Goal: Obtain resource: Download file/media

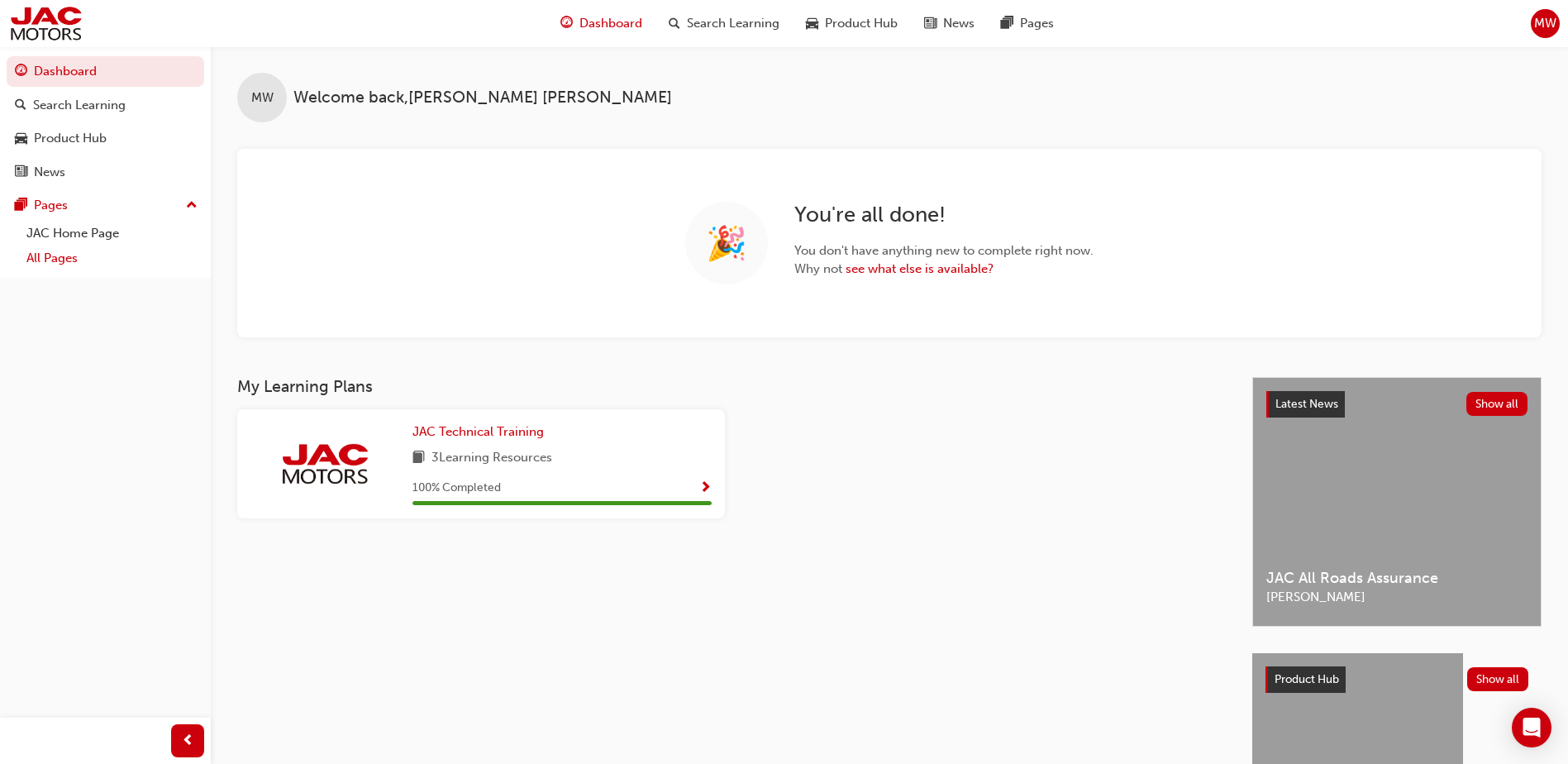
click at [44, 266] on link "All Pages" at bounding box center [112, 258] width 184 height 26
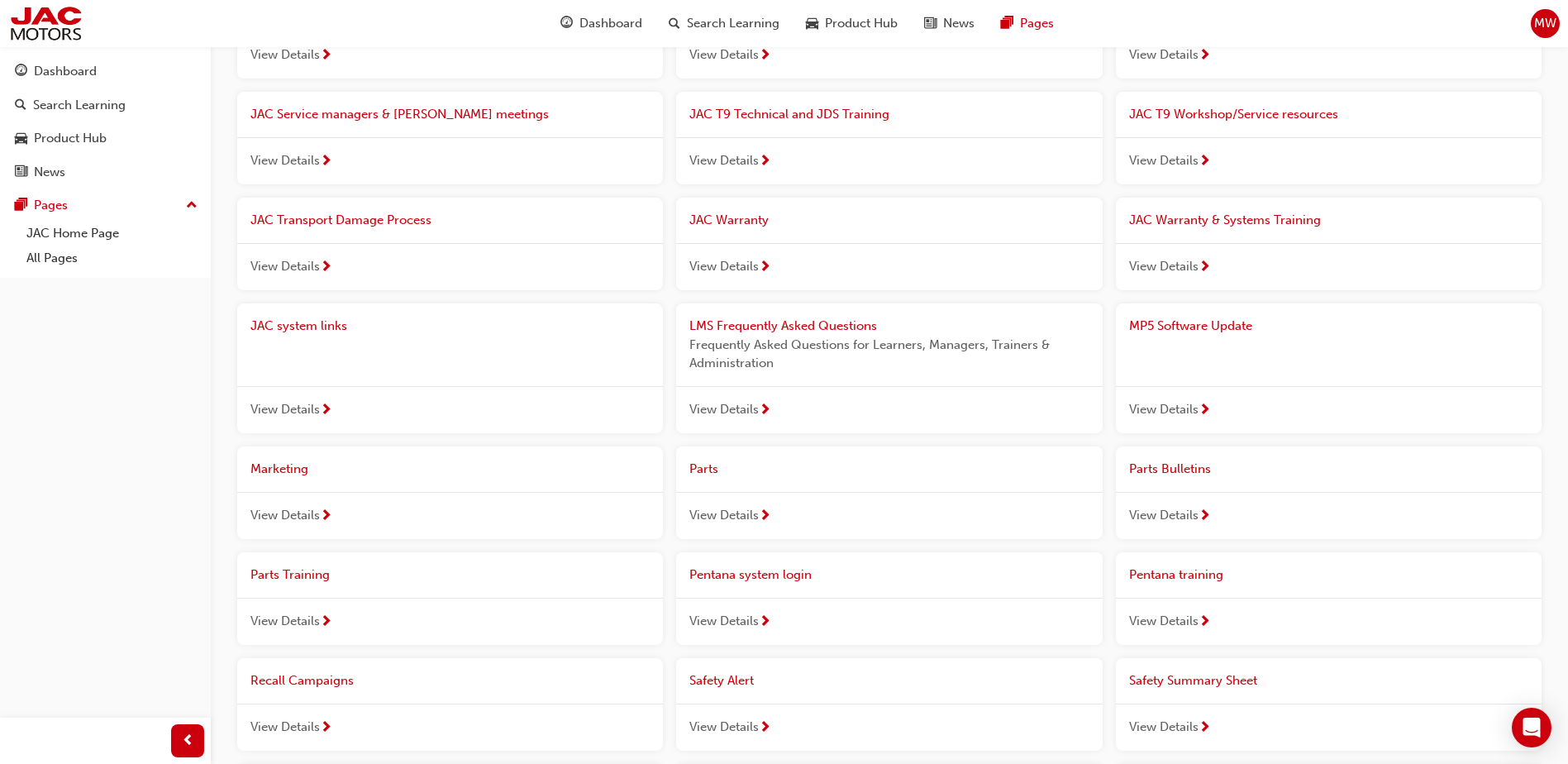
scroll to position [331, 0]
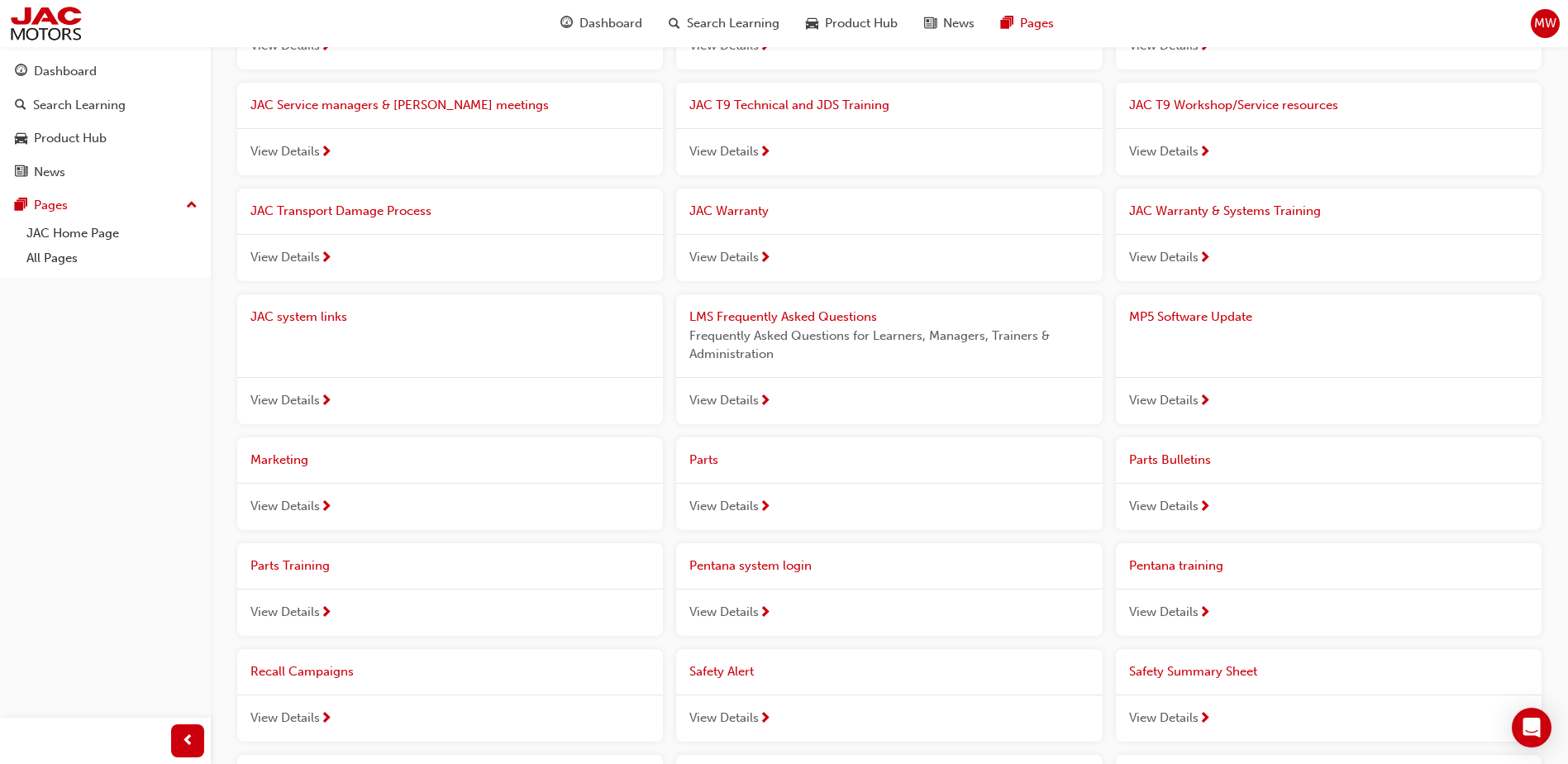
click at [1176, 399] on span "View Details" at bounding box center [1164, 400] width 70 height 19
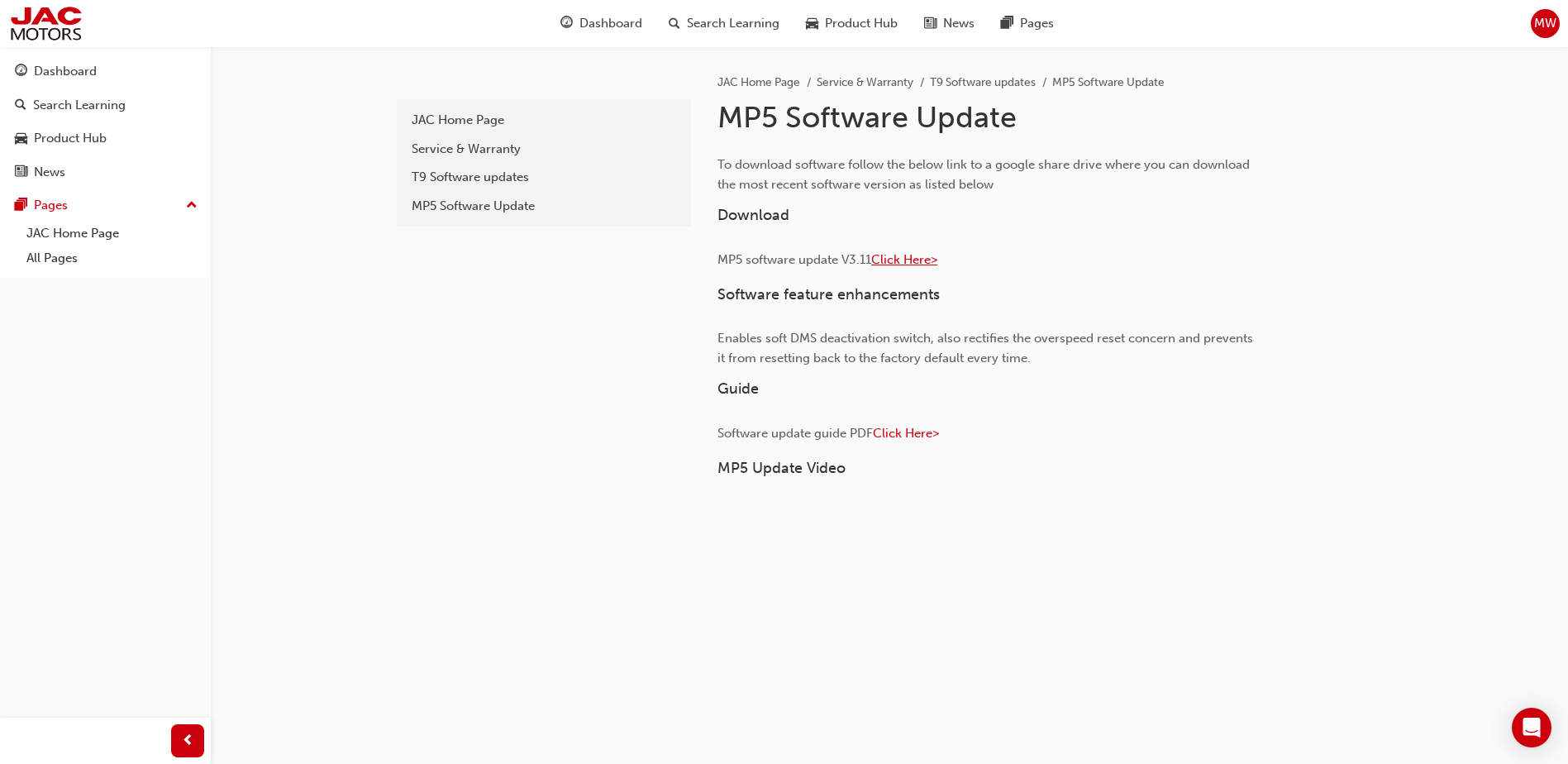
click at [919, 261] on span "Click Here>" at bounding box center [904, 260] width 66 height 15
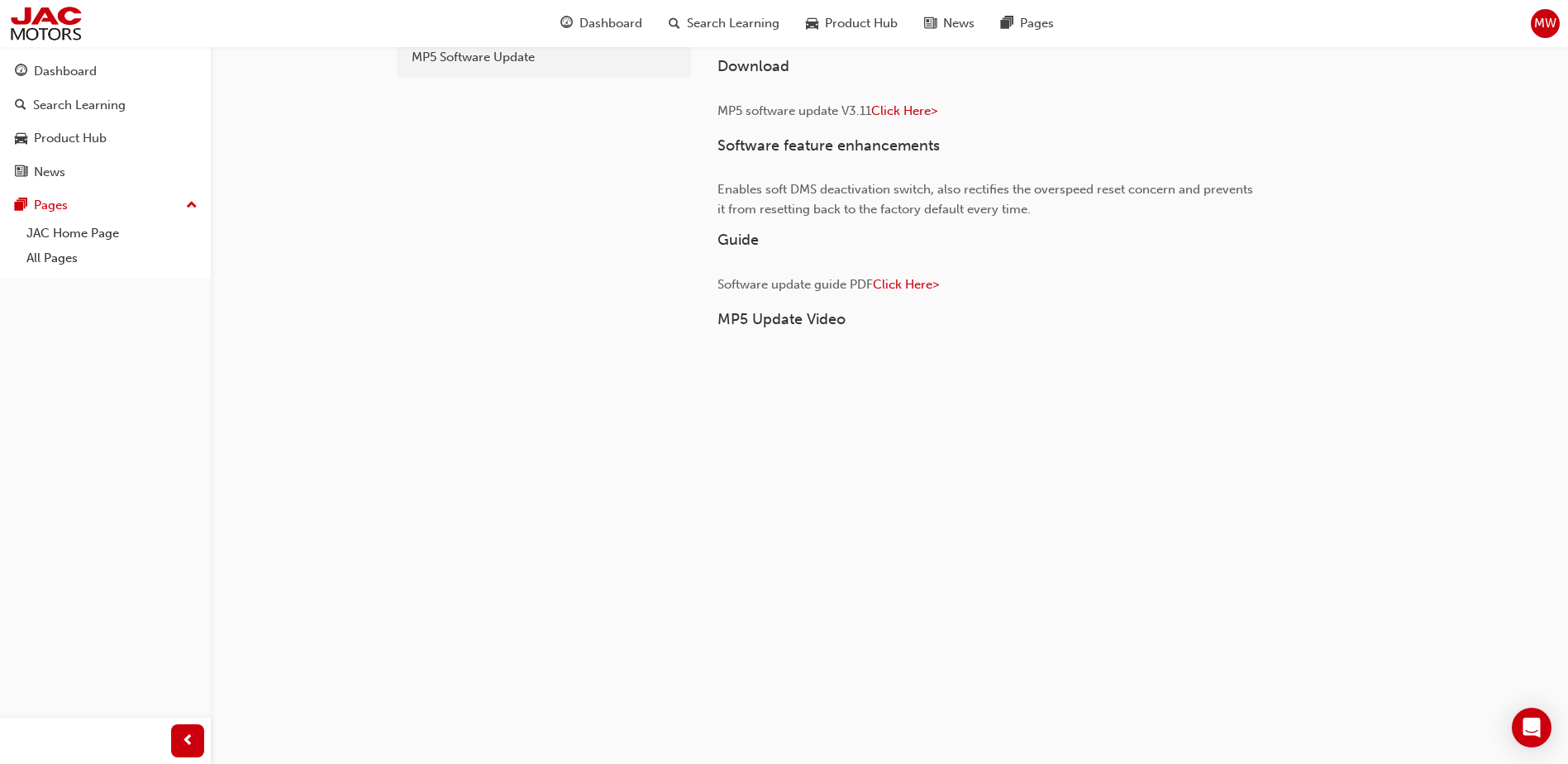
scroll to position [165, 0]
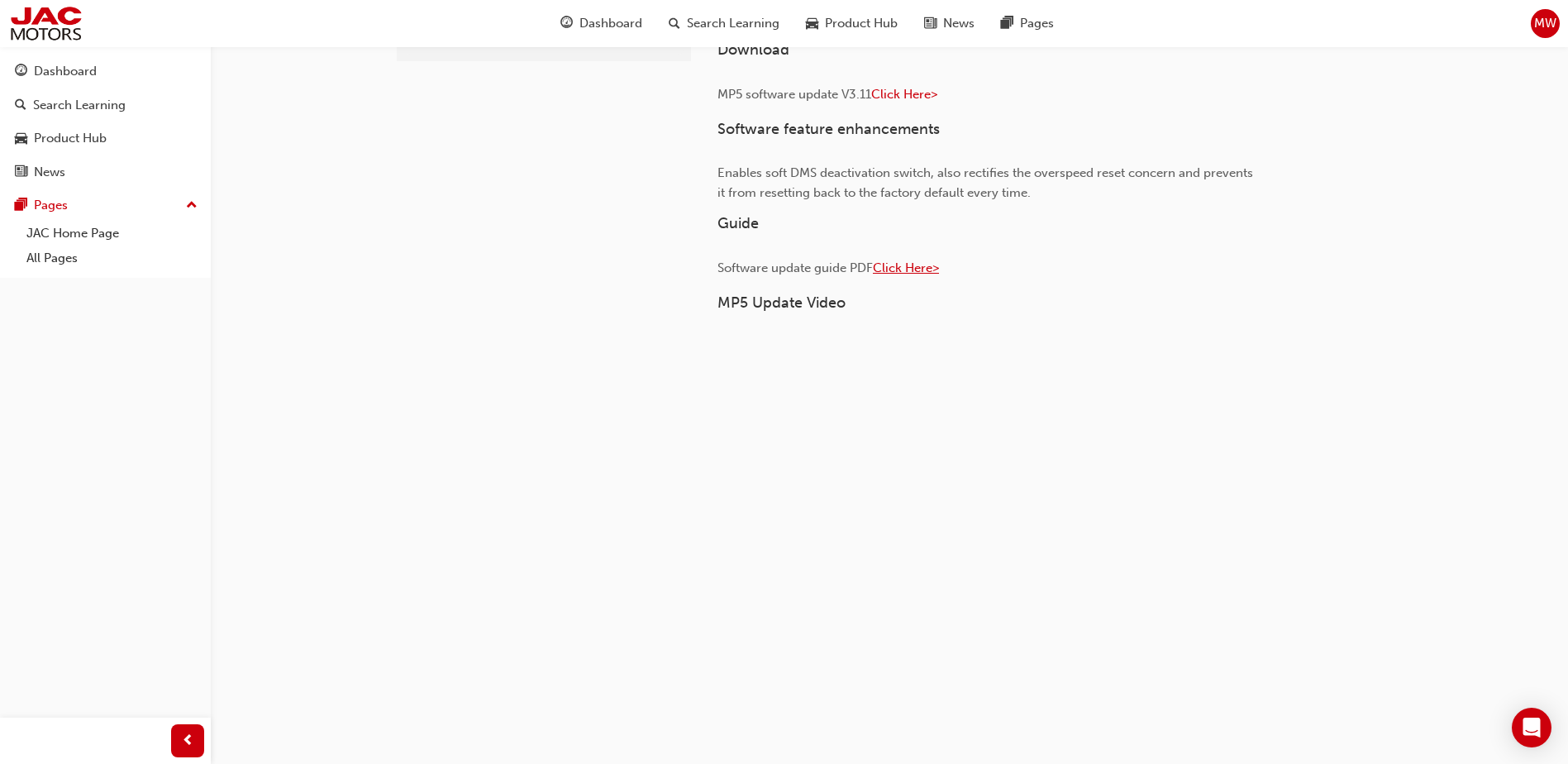
click at [911, 268] on span "Click Here>" at bounding box center [906, 268] width 66 height 15
